Goal: Task Accomplishment & Management: Use online tool/utility

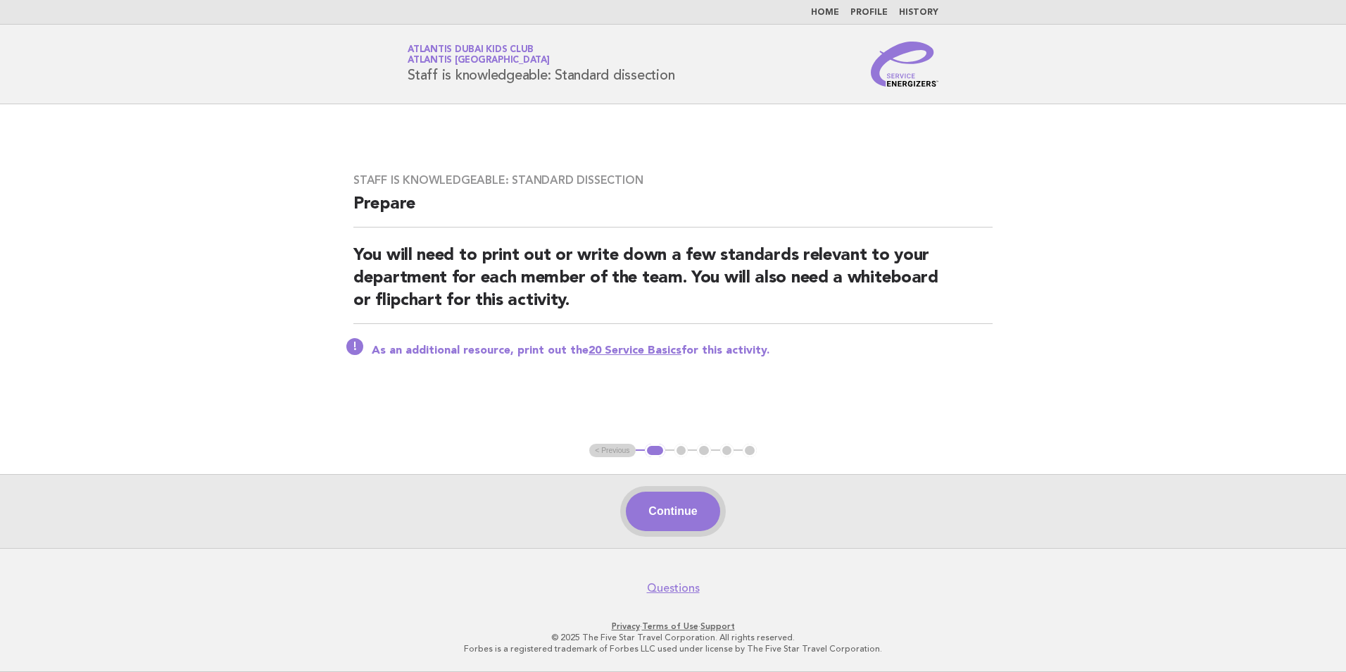
click at [704, 510] on button "Continue" at bounding box center [673, 510] width 94 height 39
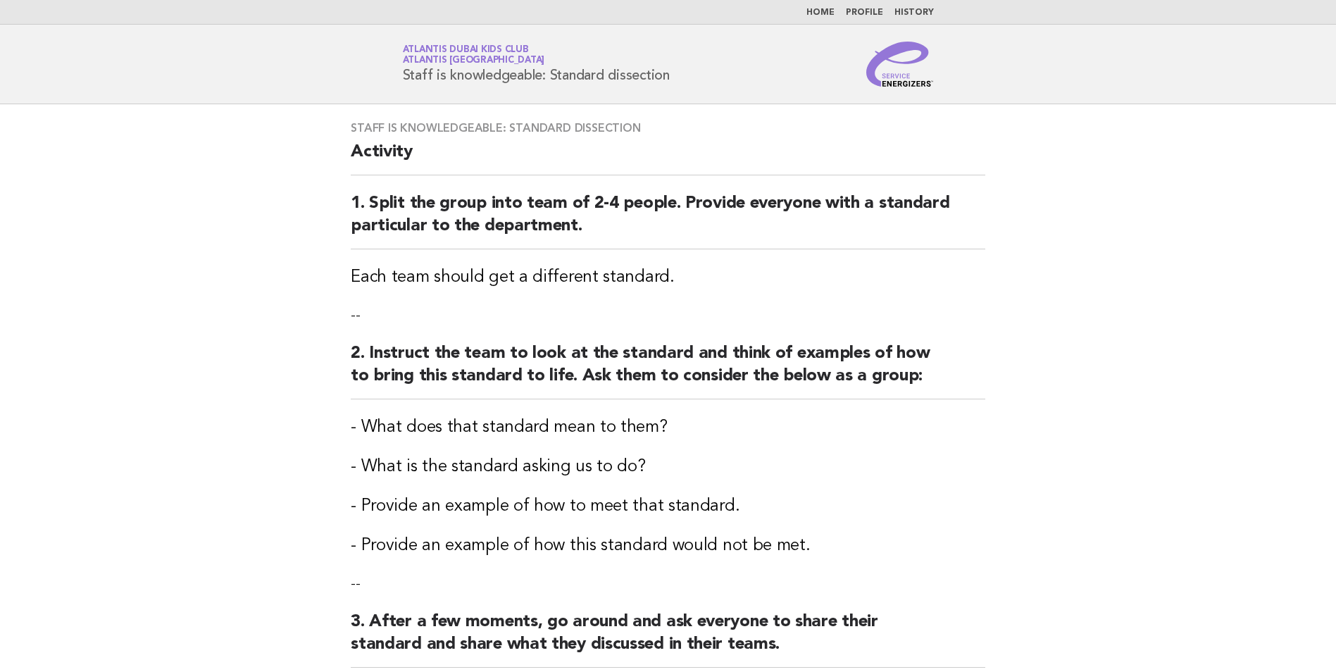
scroll to position [352, 0]
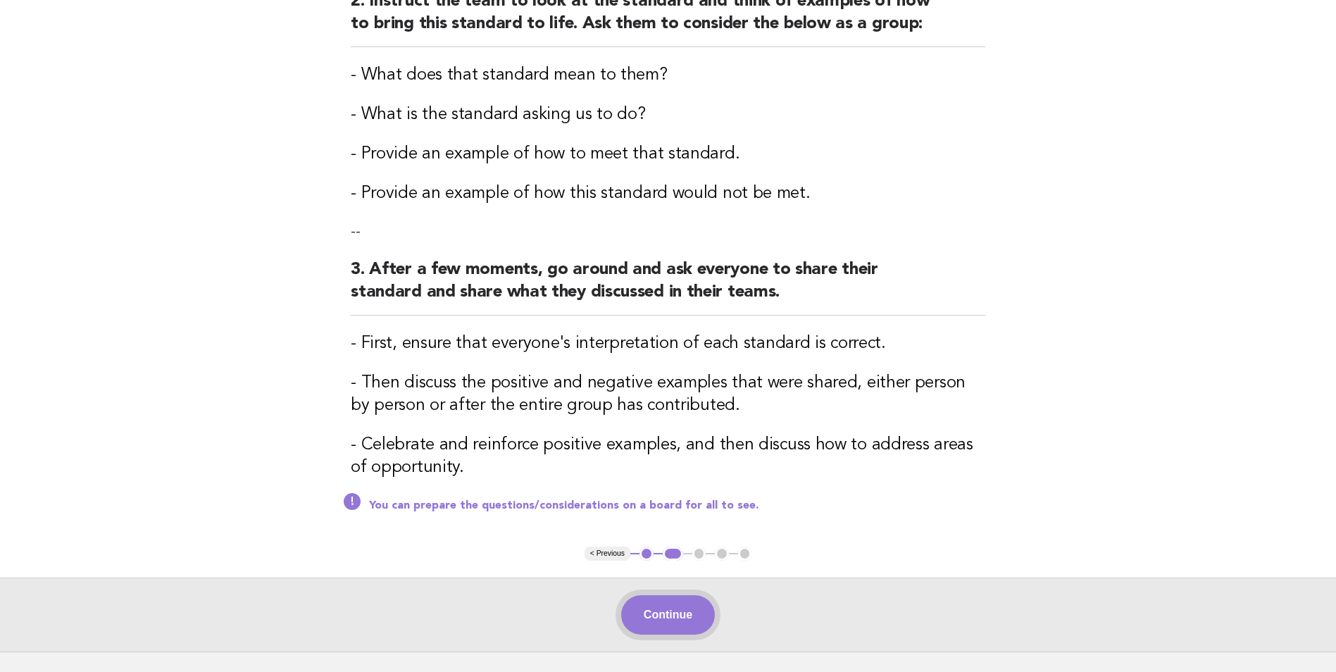
click at [679, 602] on button "Continue" at bounding box center [668, 614] width 94 height 39
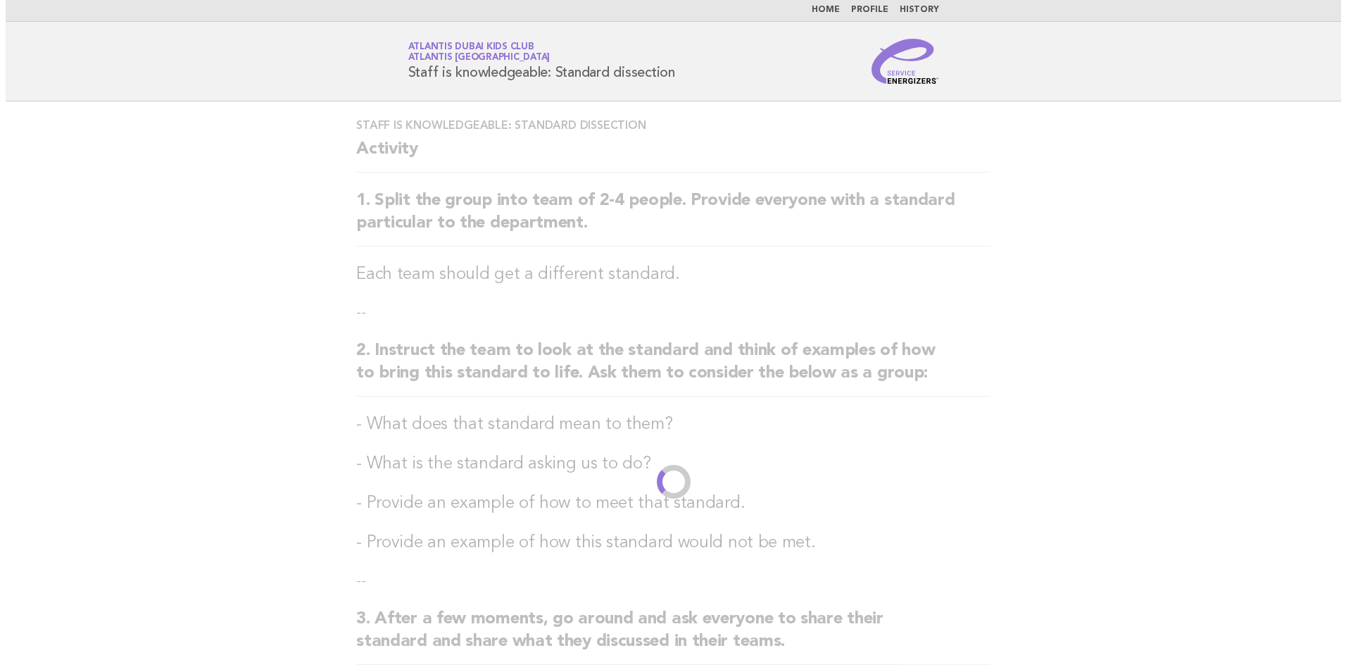
scroll to position [0, 0]
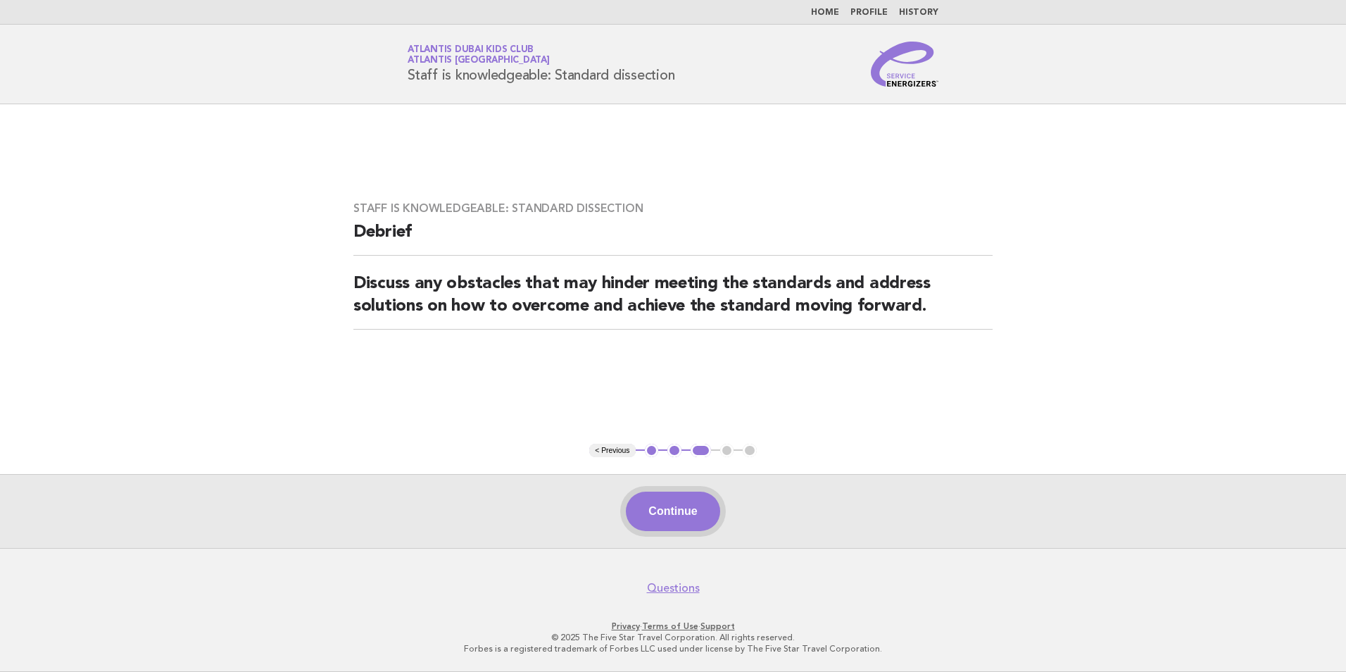
click at [682, 495] on button "Continue" at bounding box center [673, 510] width 94 height 39
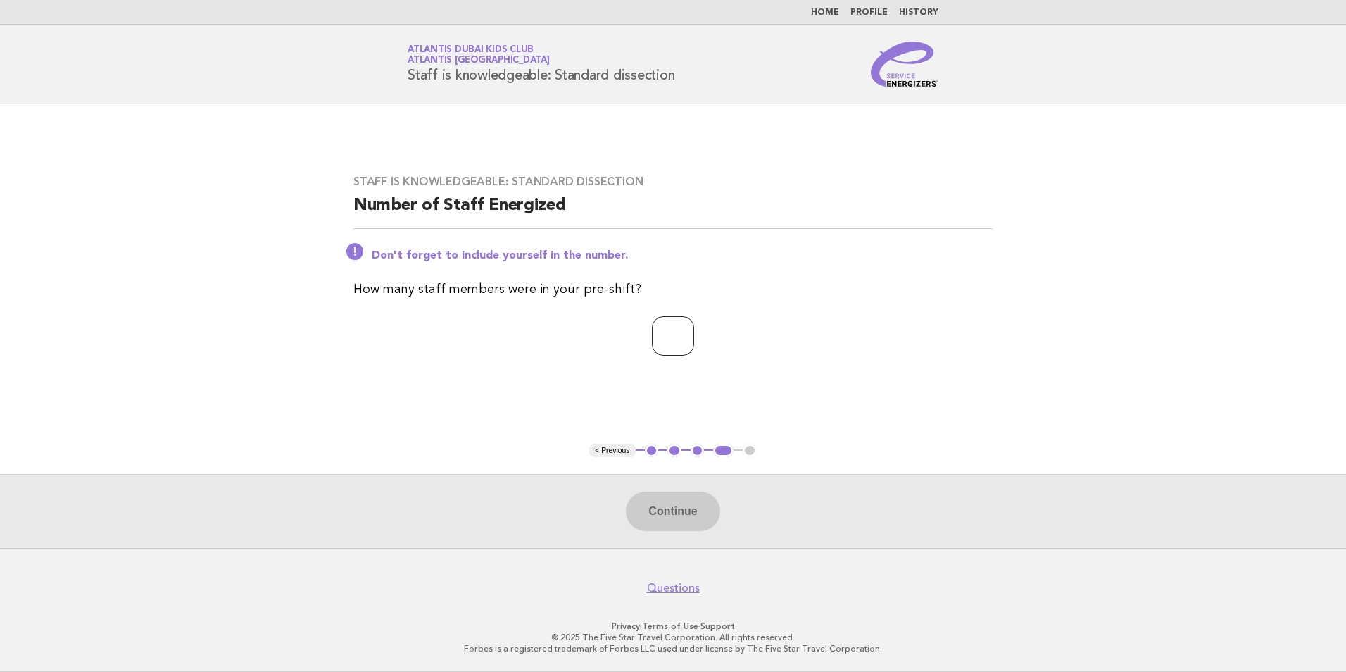
click at [670, 339] on input "number" at bounding box center [673, 335] width 42 height 39
type input "**"
click at [666, 501] on button "Continue" at bounding box center [673, 510] width 94 height 39
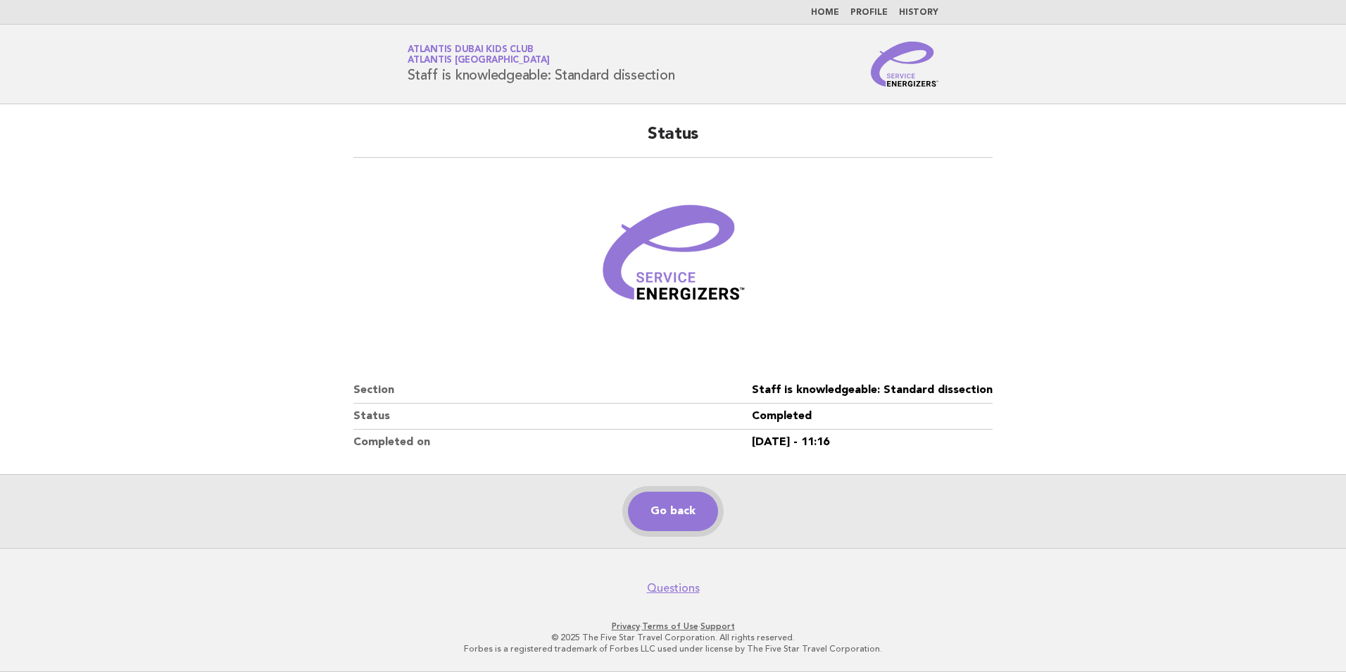
click at [663, 519] on link "Go back" at bounding box center [673, 510] width 90 height 39
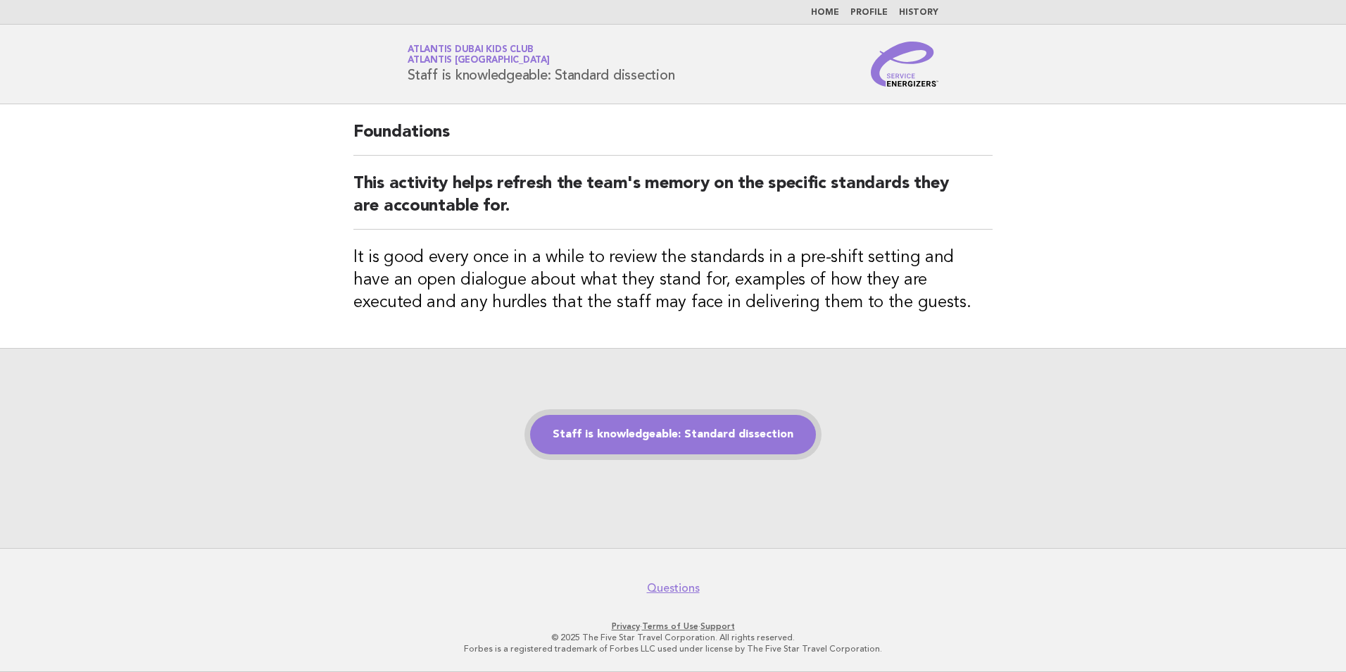
click at [667, 425] on link "Staff is knowledgeable: Standard dissection" at bounding box center [673, 434] width 286 height 39
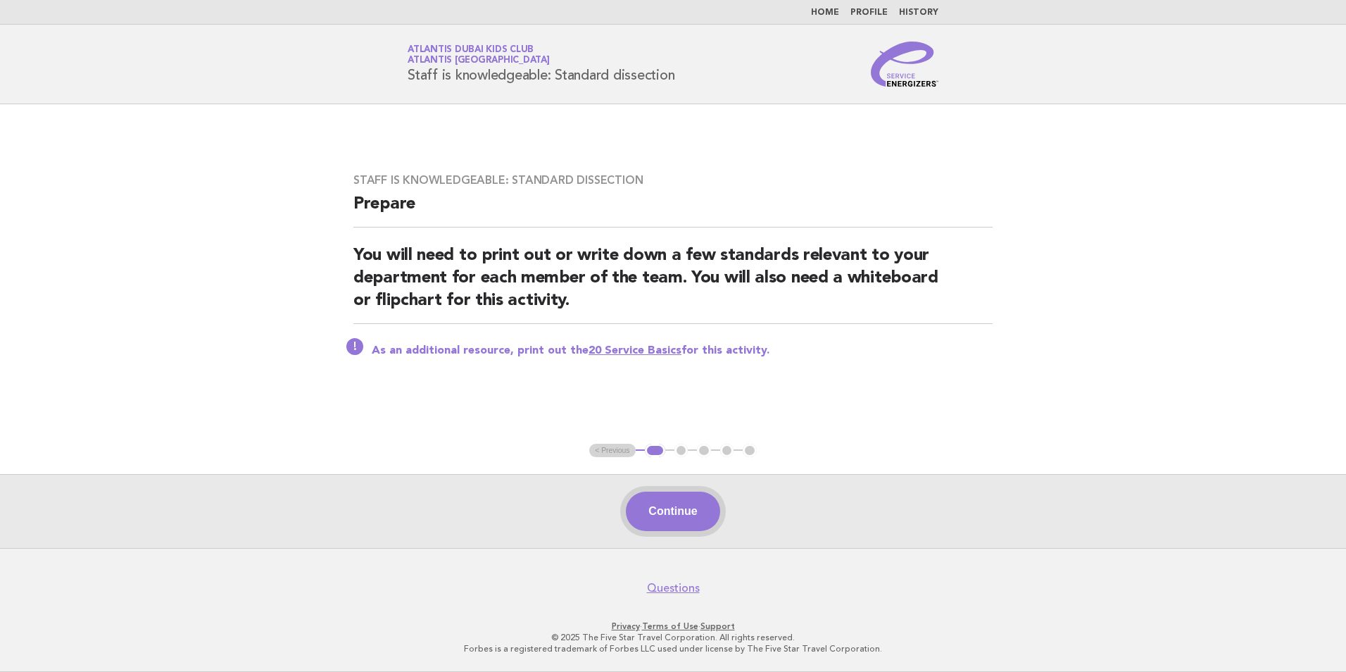
click at [670, 510] on button "Continue" at bounding box center [673, 510] width 94 height 39
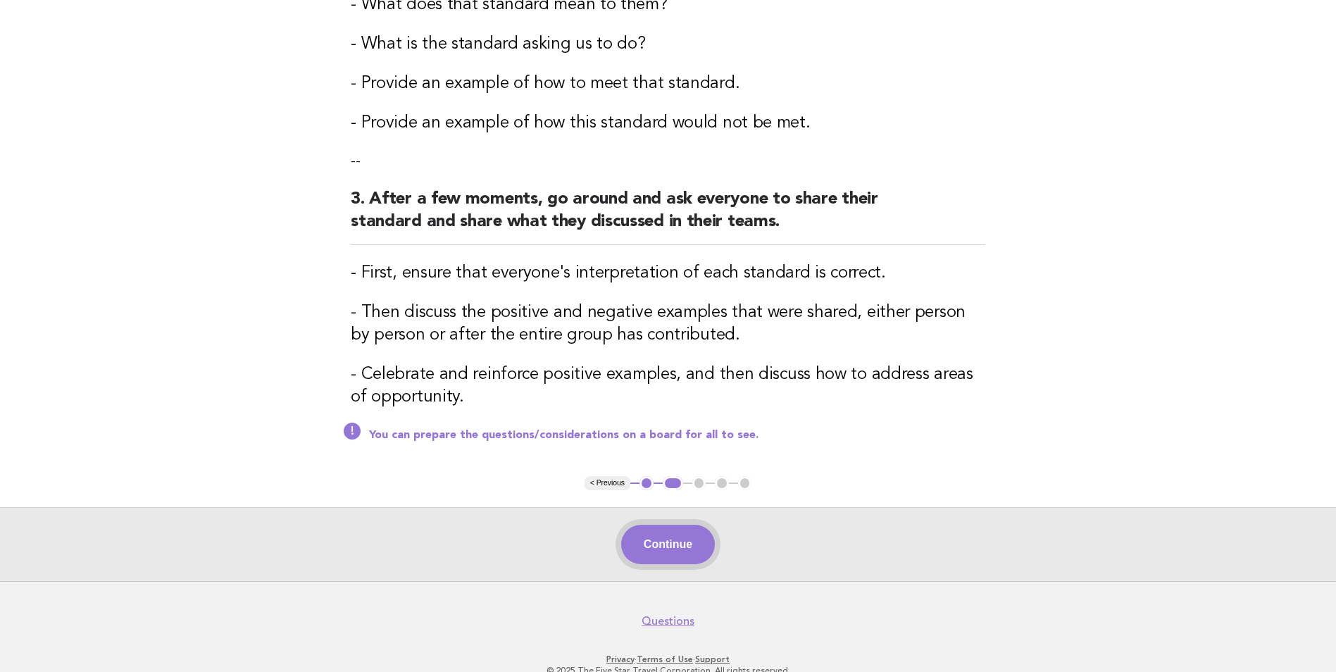
click at [679, 528] on button "Continue" at bounding box center [668, 544] width 94 height 39
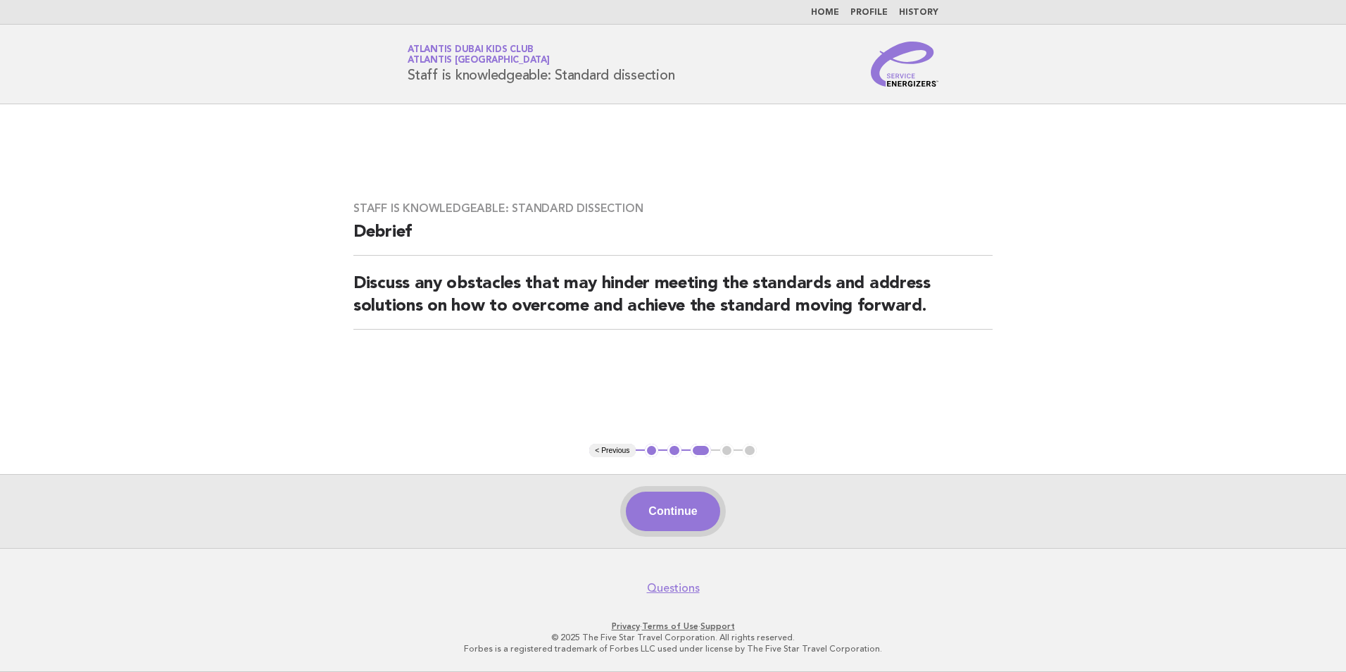
click at [674, 505] on button "Continue" at bounding box center [673, 510] width 94 height 39
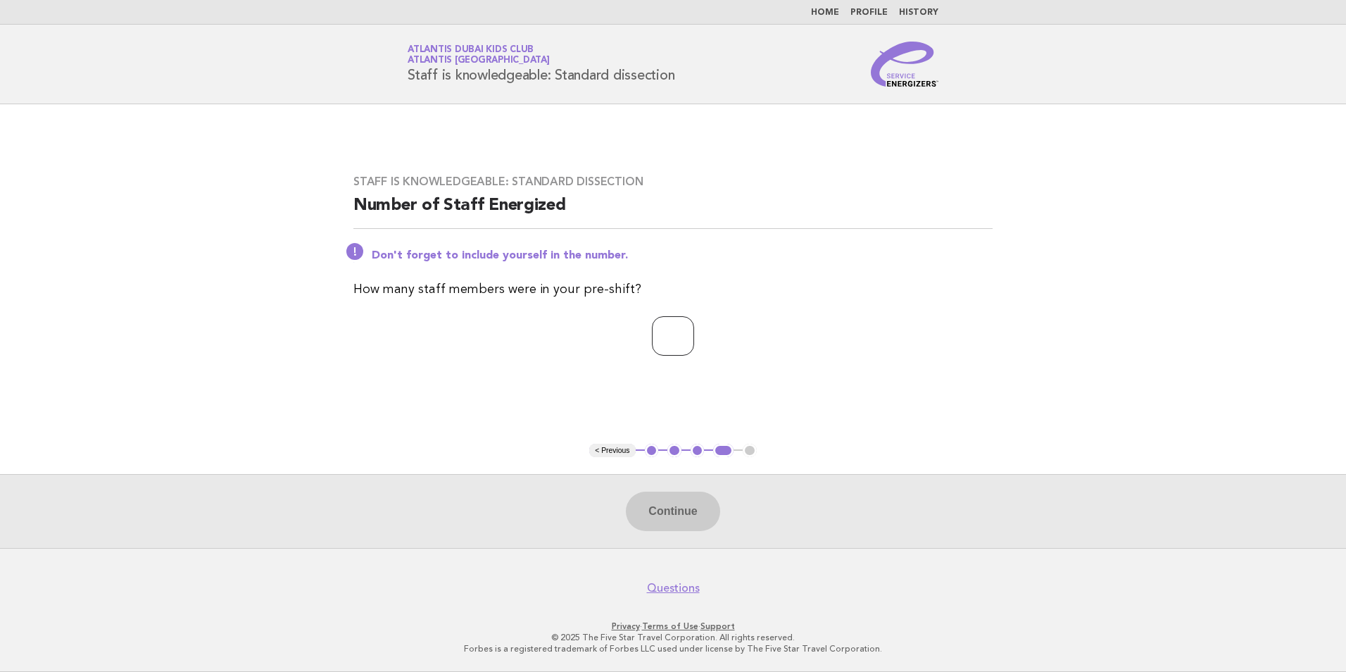
click at [652, 332] on input "number" at bounding box center [673, 335] width 42 height 39
type input "**"
click at [676, 517] on button "Continue" at bounding box center [673, 510] width 94 height 39
